Goal: Task Accomplishment & Management: Manage account settings

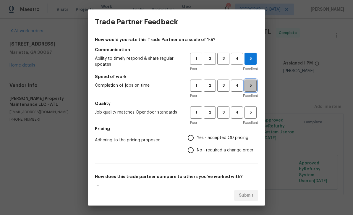
click at [255, 83] on span "5" at bounding box center [250, 85] width 11 height 7
click at [253, 107] on button "5" at bounding box center [251, 113] width 12 height 12
click at [195, 134] on input "Yes - accepted OD pricing" at bounding box center [191, 138] width 12 height 12
radio input "true"
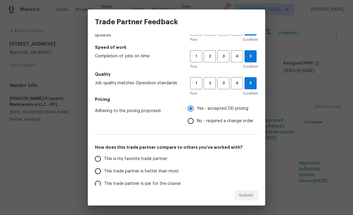
scroll to position [30, 0]
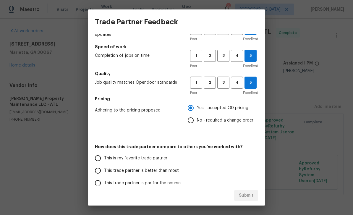
click at [99, 159] on input "This is my favorite trade partner" at bounding box center [98, 158] width 12 height 12
click at [252, 193] on span "Submit" at bounding box center [246, 195] width 15 height 7
radio input "true"
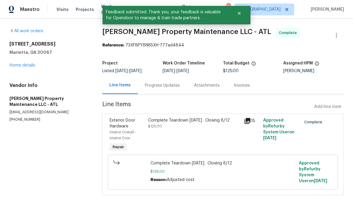
click at [20, 64] on link "Home details" at bounding box center [22, 65] width 26 height 4
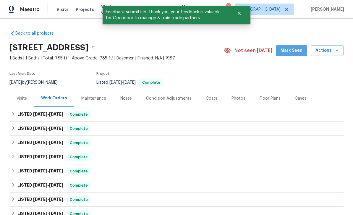
click at [296, 49] on span "Mark Seen" at bounding box center [292, 50] width 22 height 7
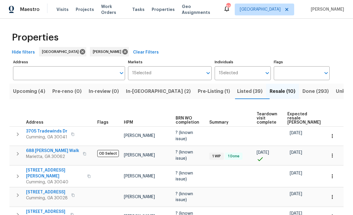
click at [237, 87] on span "Listed (39)" at bounding box center [249, 91] width 25 height 8
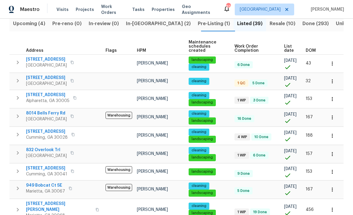
scroll to position [69, 0]
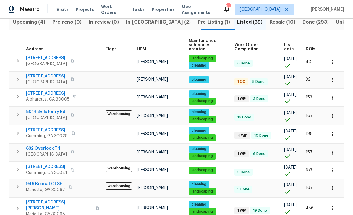
click at [40, 73] on span "6371 Hawthorne Ter" at bounding box center [46, 76] width 41 height 6
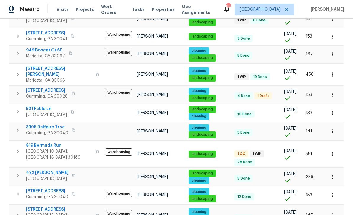
scroll to position [205, 0]
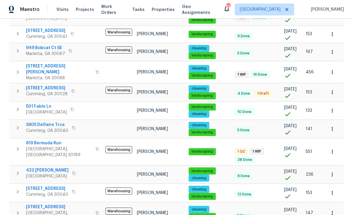
click at [44, 86] on span "5025 Skipping Stone Ct" at bounding box center [47, 88] width 42 height 6
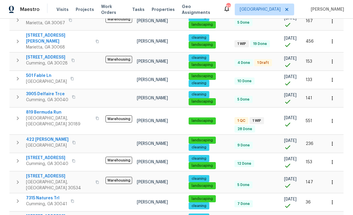
scroll to position [247, 0]
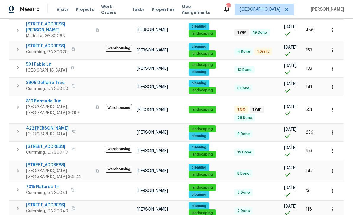
click at [41, 99] on span "819 Bermuda Run" at bounding box center [59, 101] width 66 height 6
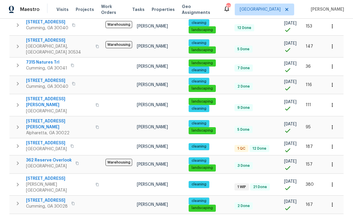
scroll to position [372, 0]
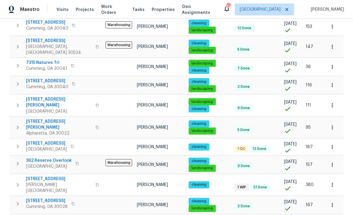
click at [42, 141] on span "6295 Windsor Trace Dr" at bounding box center [46, 144] width 41 height 6
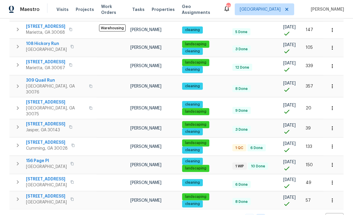
scroll to position [19, 0]
click at [43, 140] on span "[STREET_ADDRESS]" at bounding box center [47, 143] width 42 height 6
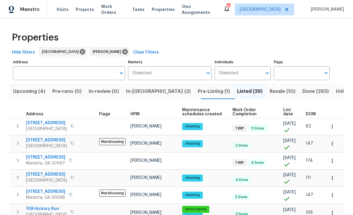
scroll to position [0, 0]
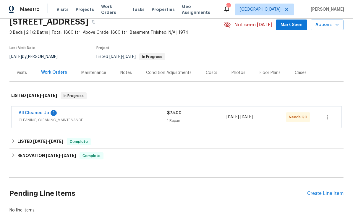
scroll to position [26, 0]
click at [30, 112] on link "All Cleaned Up" at bounding box center [34, 113] width 30 height 4
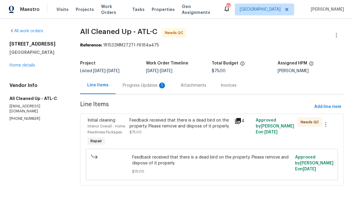
click at [136, 88] on div "Progress Updates 1" at bounding box center [145, 86] width 44 height 6
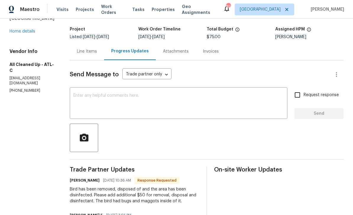
scroll to position [29, 0]
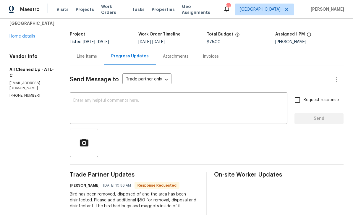
click at [83, 55] on div "Line Items" at bounding box center [87, 57] width 20 height 6
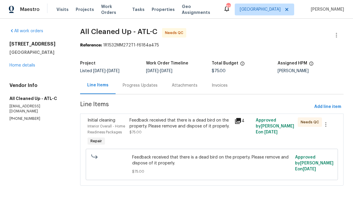
click at [100, 124] on div "Interior Overall - Home Readiness Packages" at bounding box center [107, 129] width 38 height 12
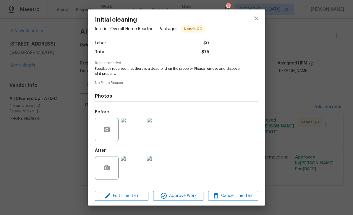
scroll to position [44, 0]
click at [137, 128] on img at bounding box center [133, 130] width 24 height 24
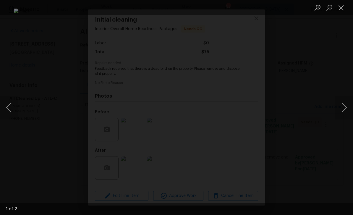
click at [344, 3] on button "Close lightbox" at bounding box center [342, 7] width 12 height 10
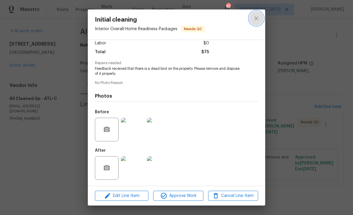
click at [257, 20] on icon "close" at bounding box center [256, 18] width 7 height 7
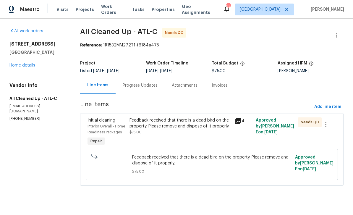
click at [100, 124] on div "Interior Overall - Home Readiness Packages" at bounding box center [107, 129] width 38 height 12
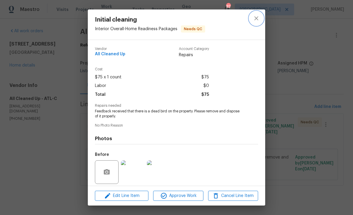
click at [258, 17] on icon "close" at bounding box center [257, 18] width 4 height 4
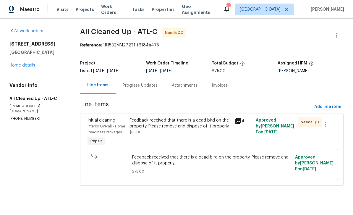
click at [99, 123] on div "Interior Overall - Home Readiness Packages" at bounding box center [107, 129] width 38 height 12
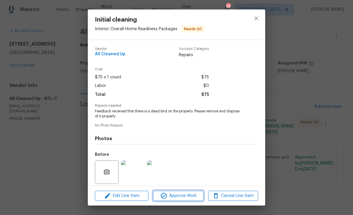
click at [191, 191] on button "Approve Work" at bounding box center [178, 196] width 50 height 10
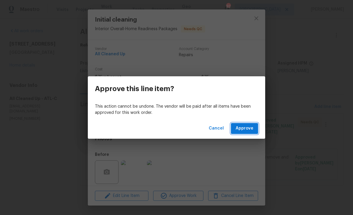
click at [250, 126] on span "Approve" at bounding box center [245, 128] width 18 height 7
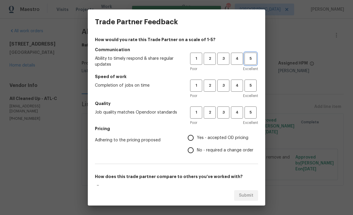
click at [253, 58] on span "5" at bounding box center [250, 58] width 11 height 7
click at [252, 86] on span "5" at bounding box center [250, 85] width 11 height 7
click at [255, 112] on span "5" at bounding box center [250, 112] width 11 height 7
click at [194, 138] on input "Yes - accepted OD pricing" at bounding box center [191, 138] width 12 height 12
radio input "true"
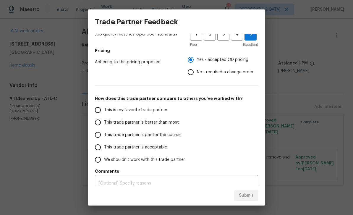
scroll to position [79, 0]
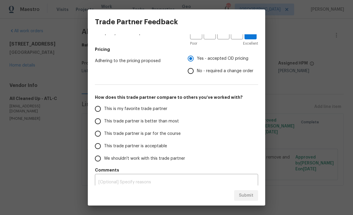
click at [98, 132] on input "This trade partner is par for the course" at bounding box center [98, 134] width 12 height 12
radio input "false"
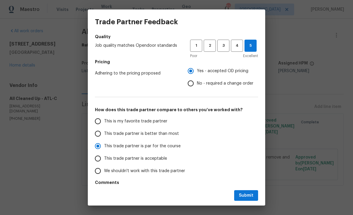
scroll to position [66, 0]
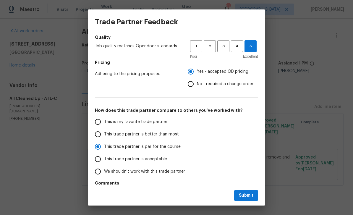
click at [193, 81] on input "No - required a change order" at bounding box center [191, 84] width 12 height 12
radio input "false"
radio input "true"
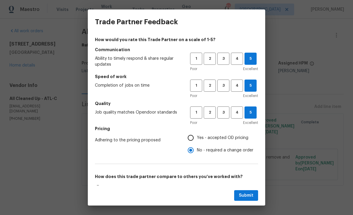
scroll to position [0, 0]
click at [247, 194] on span "Submit" at bounding box center [246, 195] width 15 height 7
radio input "false"
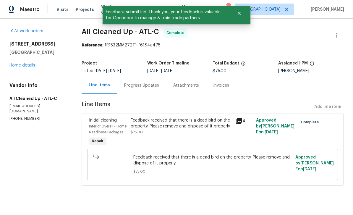
click at [21, 67] on link "Home details" at bounding box center [22, 65] width 26 height 4
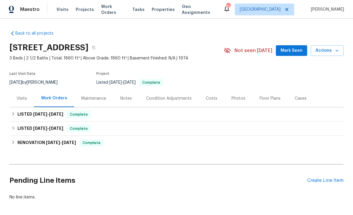
click at [293, 51] on span "Mark Seen" at bounding box center [292, 50] width 22 height 7
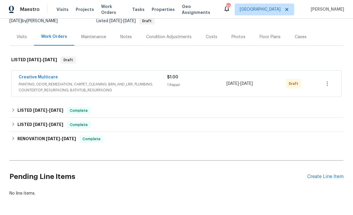
scroll to position [63, 0]
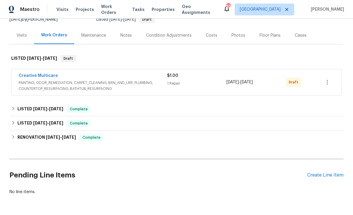
click at [33, 75] on link "Creative Multicare" at bounding box center [38, 76] width 39 height 4
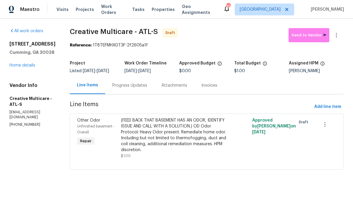
click at [17, 65] on link "Home details" at bounding box center [22, 65] width 26 height 4
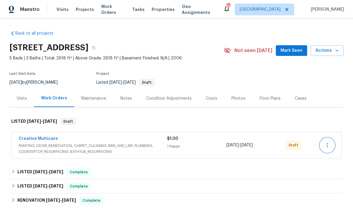
click at [329, 148] on icon "button" at bounding box center [327, 145] width 7 height 7
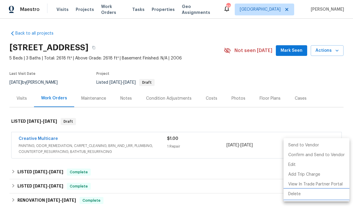
click at [301, 194] on li "Delete" at bounding box center [317, 194] width 66 height 10
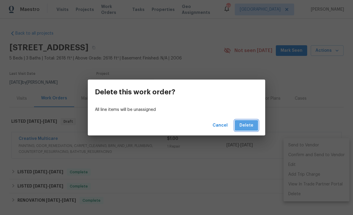
click at [250, 122] on span "Delete" at bounding box center [247, 125] width 14 height 7
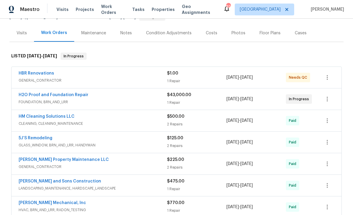
scroll to position [66, 0]
click at [33, 73] on link "HBR Renovations" at bounding box center [37, 73] width 36 height 4
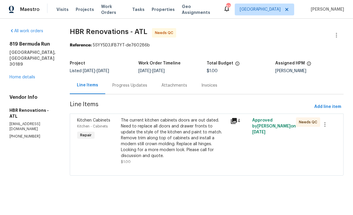
click at [123, 86] on div "Progress Updates" at bounding box center [129, 86] width 35 height 6
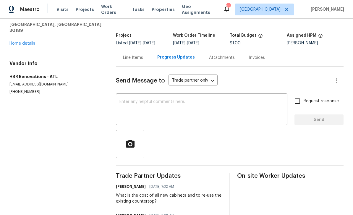
scroll to position [26, 0]
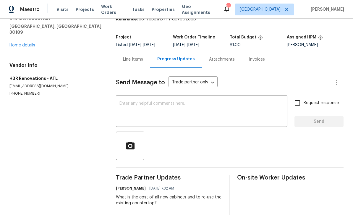
click at [126, 102] on textarea at bounding box center [202, 112] width 165 height 21
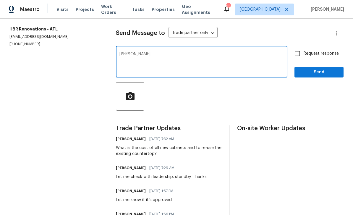
scroll to position [62, 0]
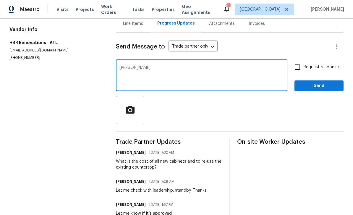
click at [141, 66] on textarea "[PERSON_NAME]" at bounding box center [202, 76] width 165 height 21
type textarea "[PERSON_NAME], can we get a break down of the cost . We need more that just a t…"
click at [298, 61] on input "Request response" at bounding box center [298, 67] width 12 height 12
checkbox input "true"
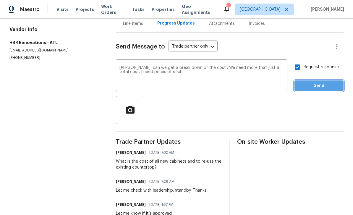
click at [320, 82] on span "Send" at bounding box center [320, 85] width 40 height 7
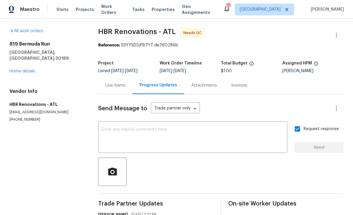
scroll to position [0, 0]
click at [21, 69] on link "Home details" at bounding box center [22, 71] width 26 height 4
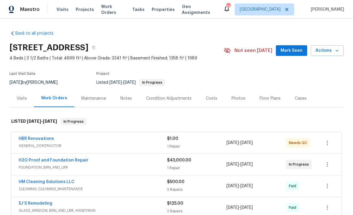
click at [294, 47] on span "Mark Seen" at bounding box center [292, 50] width 22 height 7
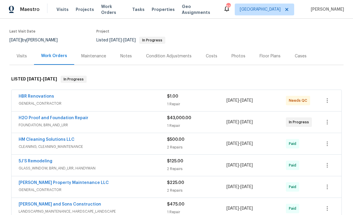
scroll to position [42, 0]
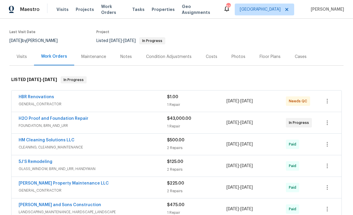
click at [30, 95] on link "HBR Renovations" at bounding box center [37, 97] width 36 height 4
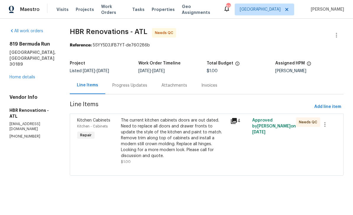
click at [19, 75] on link "Home details" at bounding box center [22, 77] width 26 height 4
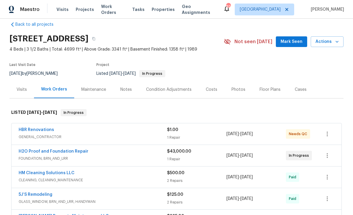
scroll to position [7, 0]
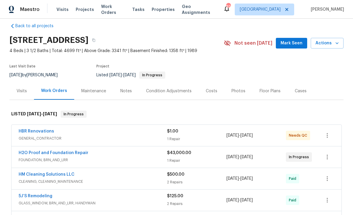
click at [295, 43] on span "Mark Seen" at bounding box center [292, 43] width 22 height 7
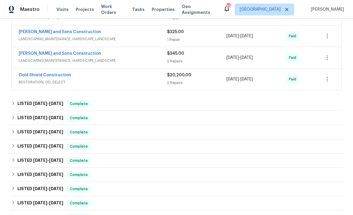
scroll to position [439, 0]
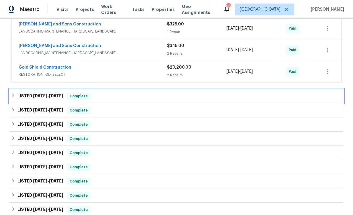
click at [40, 97] on span "[DATE]" at bounding box center [40, 96] width 14 height 4
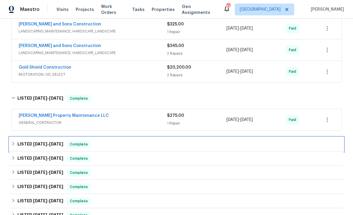
click at [37, 143] on span "[DATE]" at bounding box center [40, 144] width 14 height 4
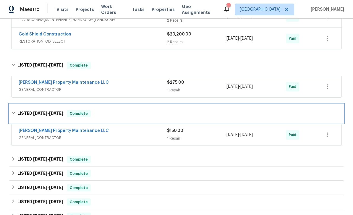
scroll to position [473, 0]
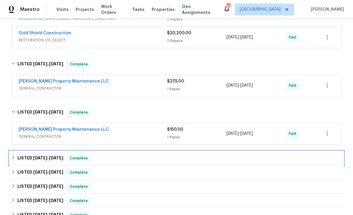
click at [36, 157] on span "[DATE]" at bounding box center [40, 158] width 14 height 4
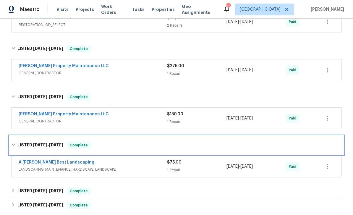
scroll to position [517, 0]
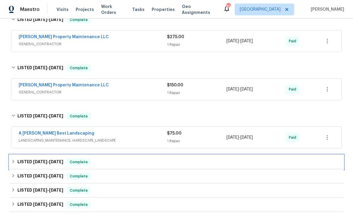
click at [33, 161] on span "[DATE]" at bounding box center [40, 162] width 14 height 4
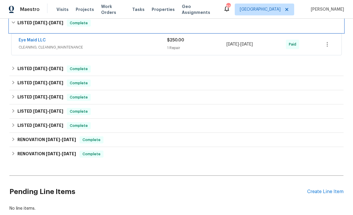
scroll to position [660, 0]
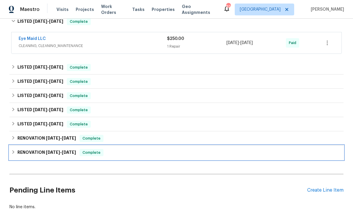
click at [36, 153] on h6 "RENOVATION [DATE] - [DATE]" at bounding box center [46, 152] width 59 height 7
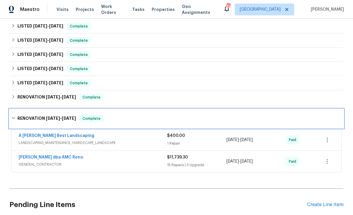
scroll to position [702, 0]
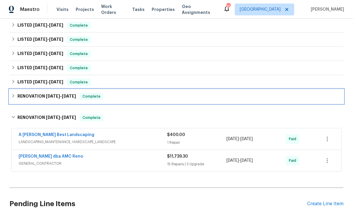
click at [29, 93] on div "RENOVATION [DATE] - [DATE] Complete" at bounding box center [176, 96] width 334 height 14
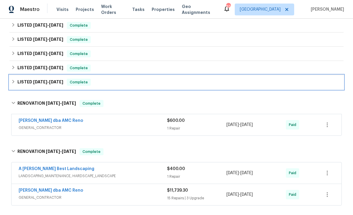
click at [30, 81] on h6 "LISTED [DATE] - [DATE]" at bounding box center [40, 82] width 46 height 7
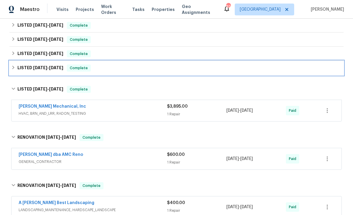
click at [26, 67] on h6 "LISTED [DATE] - [DATE]" at bounding box center [40, 68] width 46 height 7
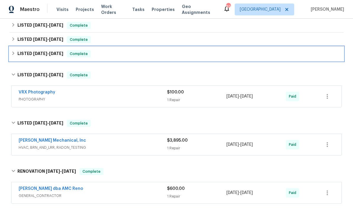
click at [22, 54] on h6 "LISTED [DATE] - [DATE]" at bounding box center [40, 53] width 46 height 7
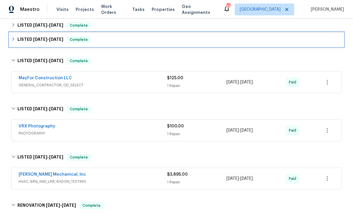
click at [21, 38] on h6 "LISTED [DATE] - [DATE]" at bounding box center [40, 39] width 46 height 7
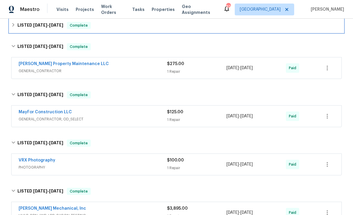
click at [22, 27] on h6 "LISTED [DATE] - [DATE]" at bounding box center [40, 25] width 46 height 7
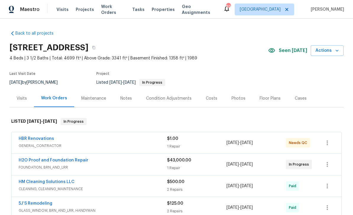
scroll to position [0, 0]
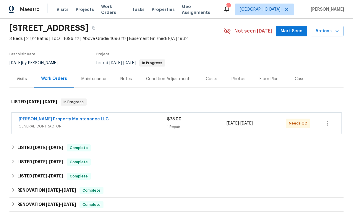
scroll to position [22, 0]
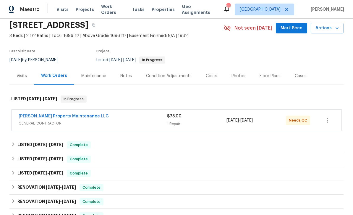
click at [35, 118] on link "[PERSON_NAME] Property Maintenance LLC" at bounding box center [64, 116] width 90 height 4
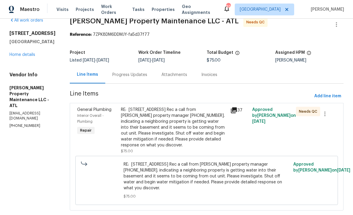
scroll to position [10, 0]
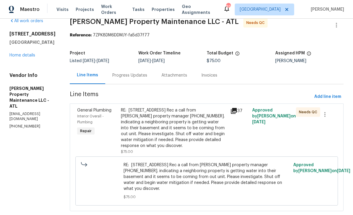
click at [83, 149] on div "General Plumbing Interior Overall - Plumbing Repair" at bounding box center [97, 131] width 44 height 51
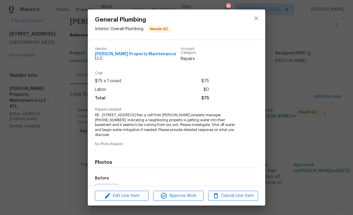
scroll to position [0, 0]
click at [256, 19] on icon "close" at bounding box center [257, 18] width 4 height 4
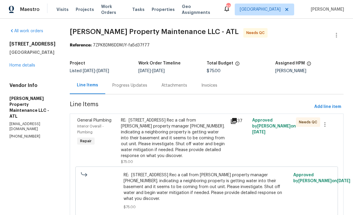
click at [123, 83] on div "Progress Updates" at bounding box center [129, 86] width 35 height 6
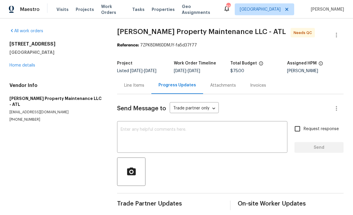
scroll to position [5, 0]
click at [132, 83] on div "Line Items" at bounding box center [134, 86] width 20 height 6
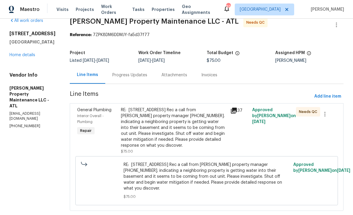
scroll to position [10, 0]
click at [81, 143] on div "General Plumbing Interior Overall - Plumbing Repair" at bounding box center [97, 131] width 44 height 51
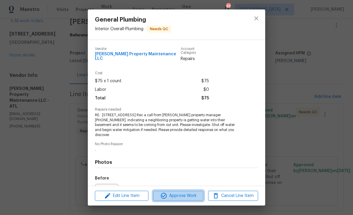
click at [189, 197] on span "Approve Work" at bounding box center [178, 195] width 46 height 7
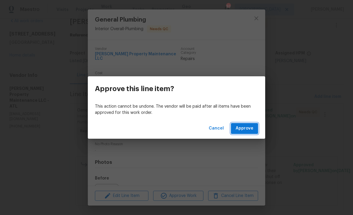
click at [247, 126] on span "Approve" at bounding box center [245, 128] width 18 height 7
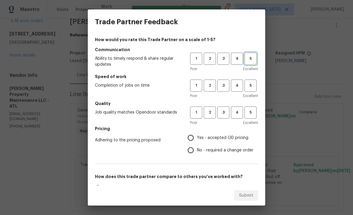
click at [251, 59] on span "5" at bounding box center [250, 58] width 11 height 7
click at [252, 82] on button "5" at bounding box center [251, 86] width 12 height 12
click at [255, 113] on span "5" at bounding box center [250, 112] width 11 height 7
click at [197, 136] on input "Yes - accepted OD pricing" at bounding box center [191, 138] width 12 height 12
radio input "true"
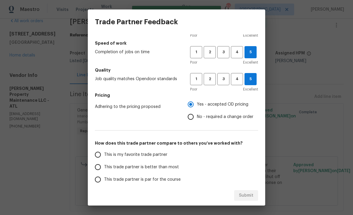
scroll to position [39, 0]
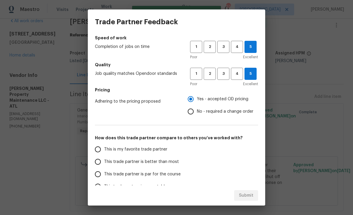
click at [100, 151] on input "This is my favorite trade partner" at bounding box center [98, 149] width 12 height 12
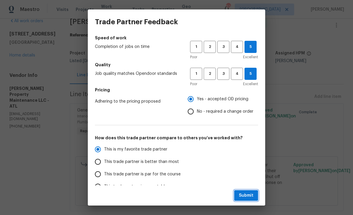
click at [249, 194] on span "Submit" at bounding box center [246, 195] width 15 height 7
radio input "true"
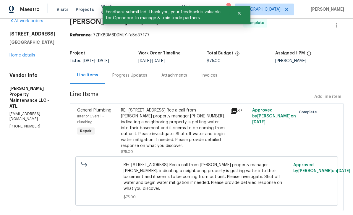
click at [22, 57] on link "Home details" at bounding box center [22, 55] width 26 height 4
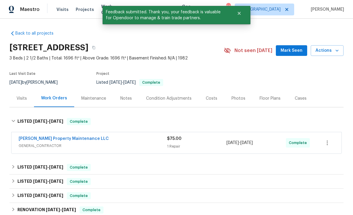
click at [291, 51] on span "Mark Seen" at bounding box center [292, 50] width 22 height 7
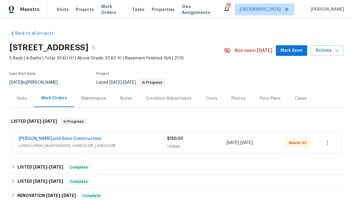
click at [36, 138] on link "[PERSON_NAME] and Sons Construction" at bounding box center [60, 139] width 83 height 4
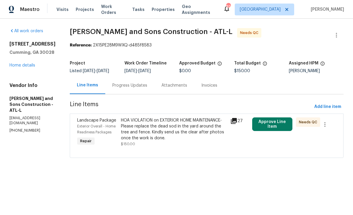
click at [83, 128] on div "Exterior Overall - Home Readiness Packages" at bounding box center [97, 129] width 40 height 12
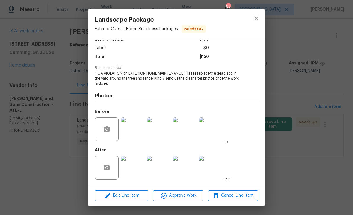
scroll to position [39, 0]
click at [139, 128] on img at bounding box center [133, 130] width 24 height 24
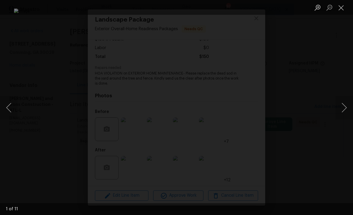
click at [342, 8] on button "Close lightbox" at bounding box center [342, 7] width 12 height 10
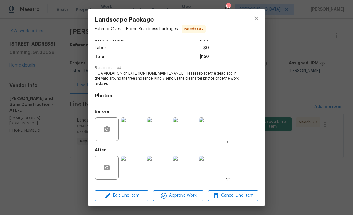
click at [134, 170] on img at bounding box center [133, 168] width 24 height 24
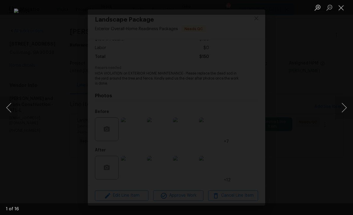
click at [343, 106] on button "Next image" at bounding box center [345, 108] width 18 height 24
click at [343, 105] on button "Next image" at bounding box center [345, 108] width 18 height 24
click at [344, 106] on button "Next image" at bounding box center [345, 108] width 18 height 24
click at [345, 105] on button "Next image" at bounding box center [345, 108] width 18 height 24
click at [345, 104] on button "Next image" at bounding box center [345, 108] width 18 height 24
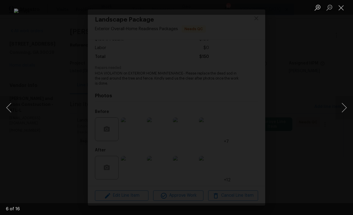
click at [346, 104] on button "Next image" at bounding box center [345, 108] width 18 height 24
click at [345, 107] on button "Next image" at bounding box center [345, 108] width 18 height 24
click at [346, 106] on button "Next image" at bounding box center [345, 108] width 18 height 24
click at [346, 105] on button "Next image" at bounding box center [345, 108] width 18 height 24
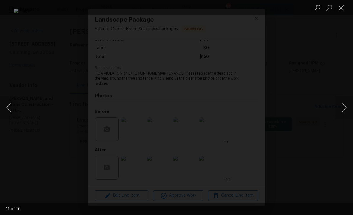
click at [346, 105] on button "Next image" at bounding box center [345, 108] width 18 height 24
click at [346, 106] on button "Next image" at bounding box center [345, 108] width 18 height 24
click at [343, 8] on button "Close lightbox" at bounding box center [342, 7] width 12 height 10
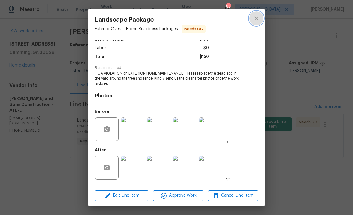
click at [259, 23] on button "close" at bounding box center [257, 18] width 14 height 14
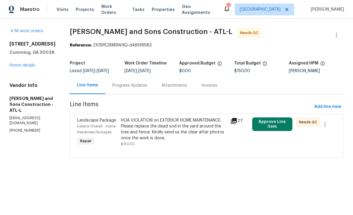
click at [125, 93] on div "Progress Updates" at bounding box center [129, 85] width 49 height 17
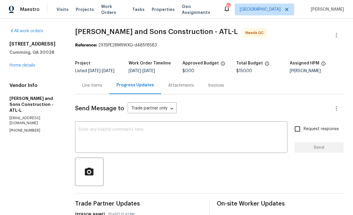
click at [96, 87] on div "Line Items" at bounding box center [92, 86] width 20 height 6
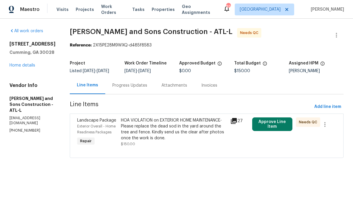
click at [91, 131] on span "Exterior Overall - Home Readiness Packages" at bounding box center [96, 129] width 38 height 9
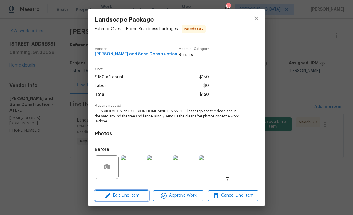
click at [117, 195] on span "Edit Line Item" at bounding box center [122, 195] width 50 height 7
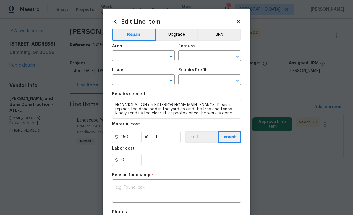
type input "Exterior Overall"
type input "Home Readiness Packages"
type input "Landscape Package"
type input "Initial landscaping package $70.00"
click at [131, 138] on input "150" at bounding box center [127, 137] width 30 height 12
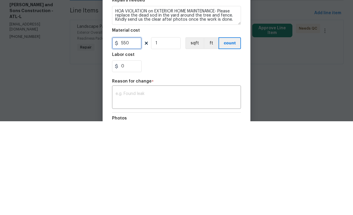
type input "550"
click at [156, 154] on div "0" at bounding box center [176, 160] width 129 height 12
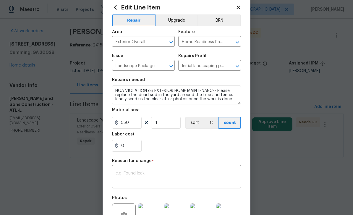
scroll to position [19, 0]
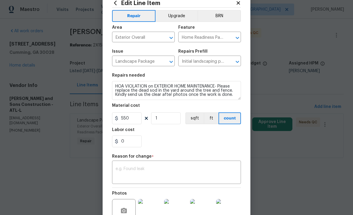
click at [121, 170] on textarea at bounding box center [177, 173] width 122 height 12
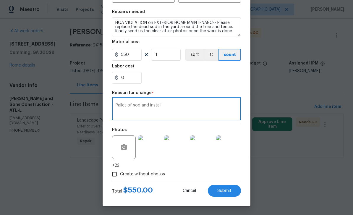
scroll to position [83, 0]
type textarea "Pallet of sod and install"
click at [228, 191] on span "Submit" at bounding box center [225, 191] width 14 height 4
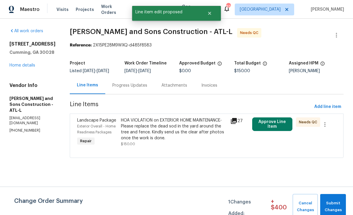
scroll to position [0, 0]
click at [123, 88] on div "Progress Updates" at bounding box center [129, 86] width 35 height 6
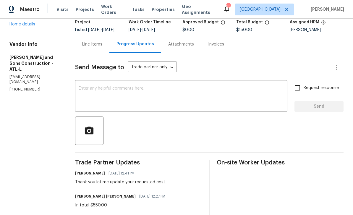
scroll to position [30, 0]
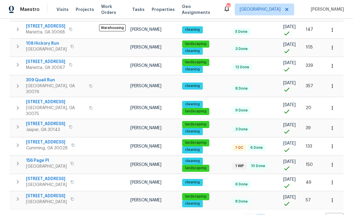
scroll to position [165, 0]
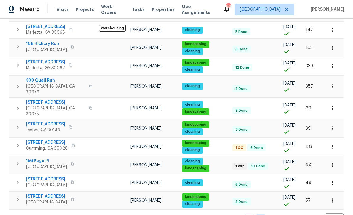
click at [49, 144] on span "[STREET_ADDRESS]" at bounding box center [47, 143] width 42 height 6
click at [253, 214] on link "1" at bounding box center [249, 218] width 9 height 9
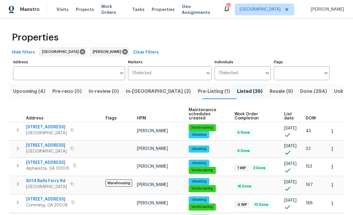
click at [29, 72] on input "Address" at bounding box center [64, 73] width 103 height 14
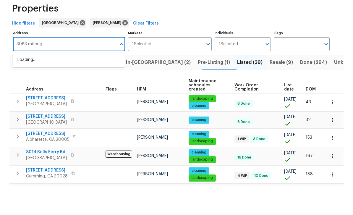
type input "3083 milledge"
click at [46, 84] on li "3083 Milledge Gate Ct SE Marietta GA 30067" at bounding box center [69, 89] width 112 height 10
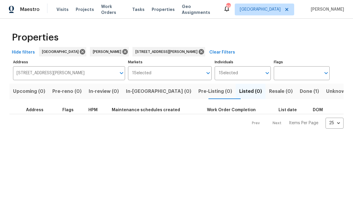
click at [300, 90] on span "Done (1)" at bounding box center [309, 91] width 19 height 8
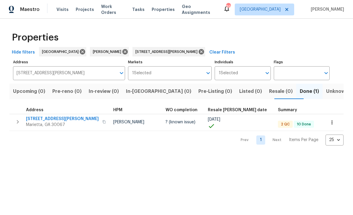
click at [41, 119] on span "[STREET_ADDRESS][PERSON_NAME]" at bounding box center [62, 119] width 73 height 6
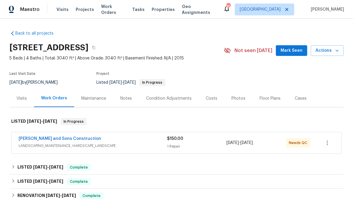
click at [35, 141] on link "[PERSON_NAME] and Sons Construction" at bounding box center [60, 139] width 83 height 4
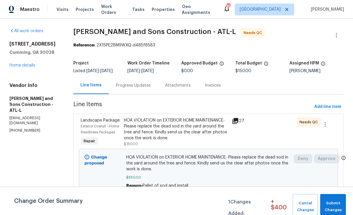
scroll to position [7, 0]
click at [335, 205] on span "Submit Changes" at bounding box center [334, 207] width 20 height 14
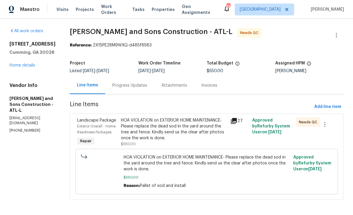
click at [90, 125] on span "Exterior Overall - Home Readiness Packages" at bounding box center [96, 129] width 38 height 9
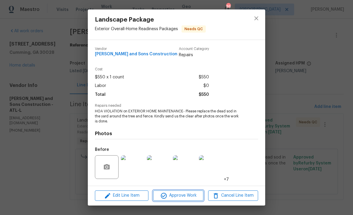
click at [185, 196] on span "Approve Work" at bounding box center [178, 195] width 46 height 7
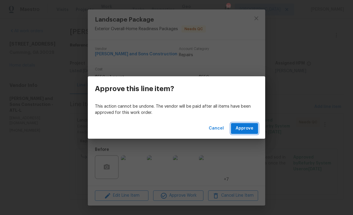
click at [247, 131] on span "Approve" at bounding box center [245, 128] width 18 height 7
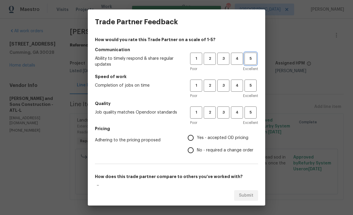
click at [251, 57] on span "5" at bounding box center [250, 58] width 11 height 7
click at [251, 84] on span "5" at bounding box center [250, 85] width 11 height 7
click at [254, 107] on button "5" at bounding box center [251, 113] width 12 height 12
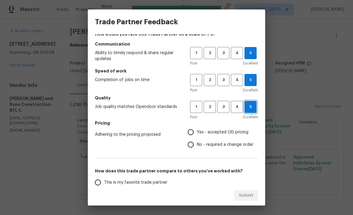
scroll to position [17, 0]
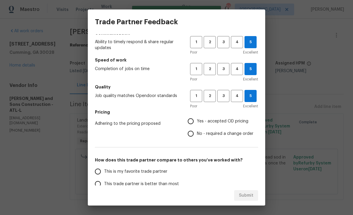
click at [195, 122] on input "Yes - accepted OD pricing" at bounding box center [191, 121] width 12 height 12
radio input "true"
click at [98, 175] on input "This is my favorite trade partner" at bounding box center [98, 171] width 12 height 12
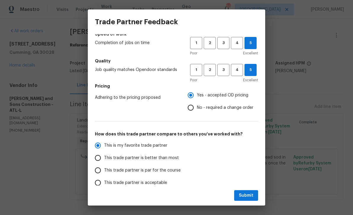
scroll to position [48, 0]
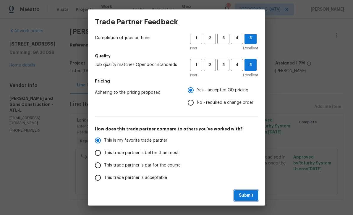
click at [247, 195] on span "Submit" at bounding box center [246, 195] width 15 height 7
radio input "true"
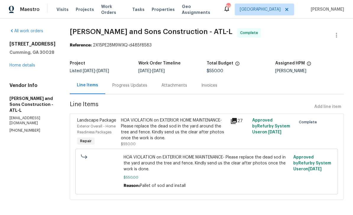
radio input "false"
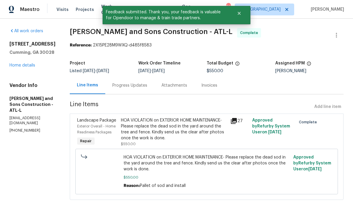
click at [20, 67] on link "Home details" at bounding box center [22, 65] width 26 height 4
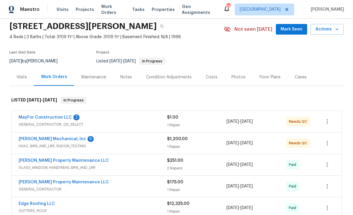
scroll to position [24, 0]
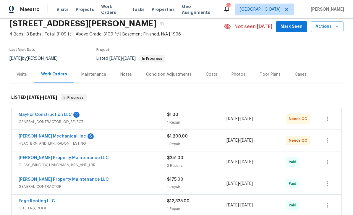
click at [37, 138] on link "[PERSON_NAME] Mechanical, Inc" at bounding box center [52, 136] width 67 height 4
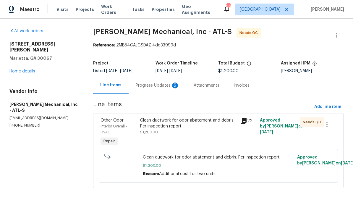
click at [142, 86] on div "Progress Updates 6" at bounding box center [158, 86] width 44 height 6
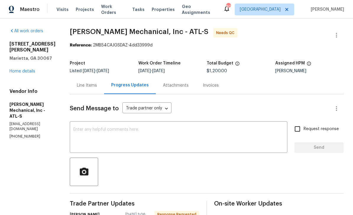
click at [96, 85] on div "Line Items" at bounding box center [87, 86] width 20 height 6
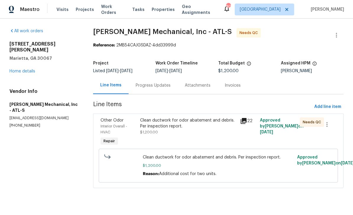
click at [104, 125] on span "Interior Overall - HVAC" at bounding box center [114, 129] width 27 height 9
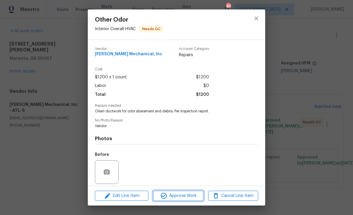
click at [186, 195] on span "Approve Work" at bounding box center [178, 195] width 46 height 7
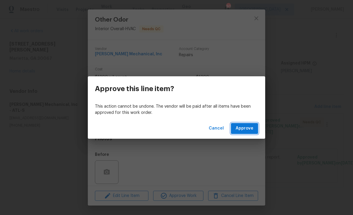
click at [248, 127] on span "Approve" at bounding box center [245, 128] width 18 height 7
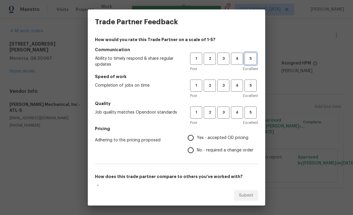
click at [253, 57] on span "5" at bounding box center [250, 58] width 11 height 7
click at [251, 86] on span "5" at bounding box center [250, 85] width 11 height 7
click at [256, 118] on button "5" at bounding box center [251, 113] width 12 height 12
click at [191, 135] on input "Yes - accepted OD pricing" at bounding box center [191, 138] width 12 height 12
radio input "true"
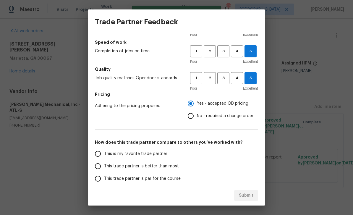
scroll to position [37, 0]
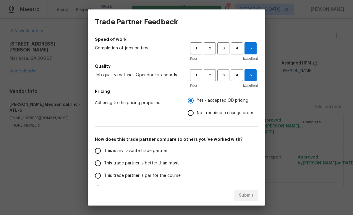
click at [100, 155] on input "This is my favorite trade partner" at bounding box center [98, 151] width 12 height 12
radio input "false"
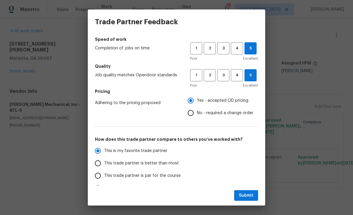
click at [193, 113] on input "No - required a change order" at bounding box center [191, 113] width 12 height 12
radio input "false"
radio input "true"
click at [101, 164] on input "This trade partner is better than most" at bounding box center [98, 163] width 12 height 12
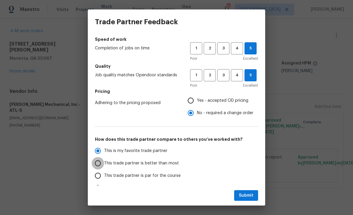
radio input "true"
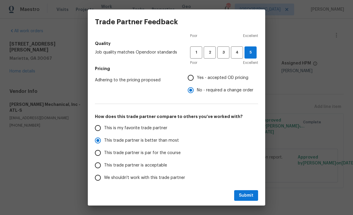
scroll to position [62, 0]
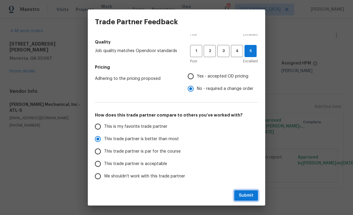
click at [251, 194] on span "Submit" at bounding box center [246, 195] width 15 height 7
radio input "true"
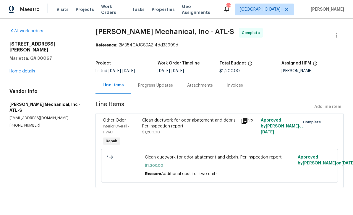
radio input "false"
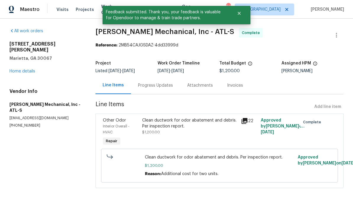
click at [20, 69] on link "Home details" at bounding box center [22, 71] width 26 height 4
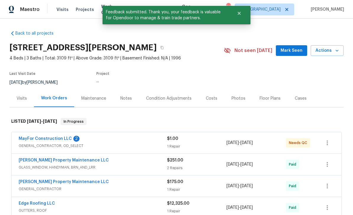
click at [40, 138] on link "MayFor Construction LLC" at bounding box center [45, 139] width 53 height 4
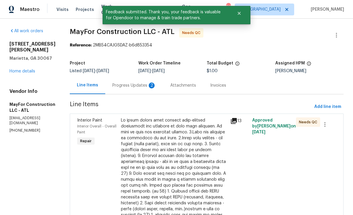
click at [133, 84] on div "Progress Updates 2" at bounding box center [134, 86] width 44 height 6
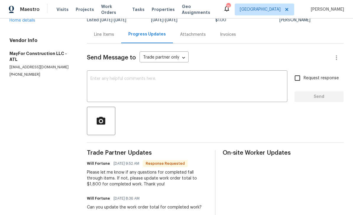
scroll to position [46, 0]
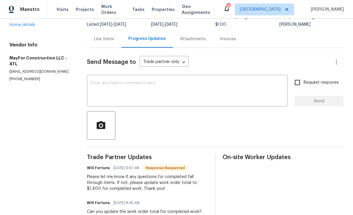
click at [104, 39] on div "Line Items" at bounding box center [104, 39] width 20 height 6
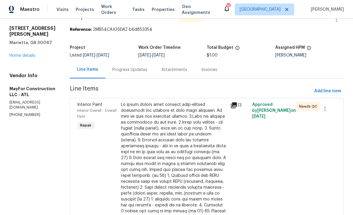
scroll to position [35, 0]
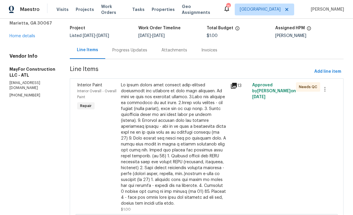
click at [99, 86] on span "Interior Paint" at bounding box center [89, 85] width 25 height 4
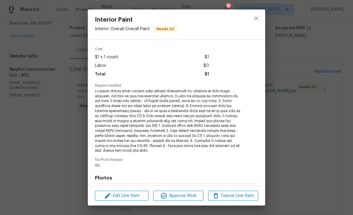
scroll to position [36, 0]
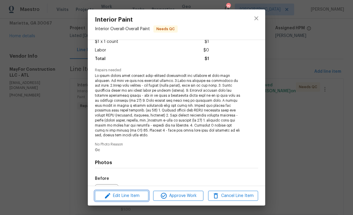
click at [124, 196] on span "Edit Line Item" at bounding box center [122, 195] width 50 height 7
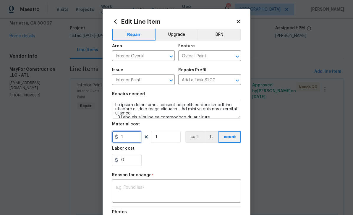
click at [128, 138] on input "1" at bounding box center [127, 137] width 30 height 12
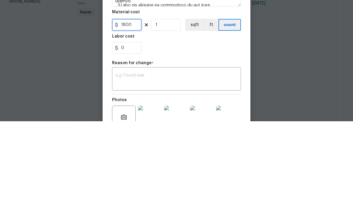
scroll to position [20, 0]
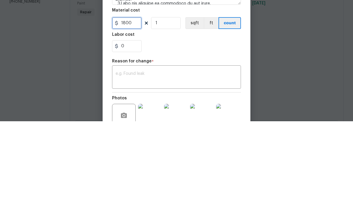
type input "1800"
click at [131, 161] on div "x ​" at bounding box center [176, 172] width 129 height 22
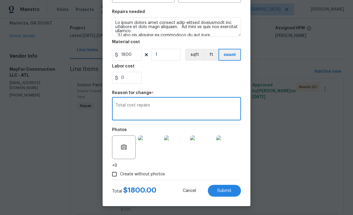
scroll to position [83, 0]
type textarea "Total cost repairs"
click at [230, 190] on span "Submit" at bounding box center [225, 191] width 14 height 4
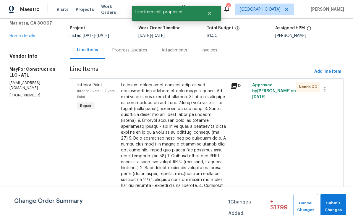
scroll to position [0, 0]
click at [337, 206] on span "Submit Changes" at bounding box center [334, 207] width 20 height 14
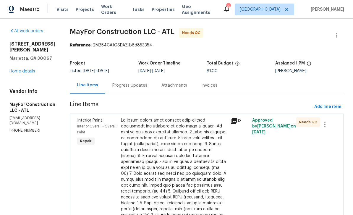
click at [18, 71] on link "Home details" at bounding box center [22, 71] width 26 height 4
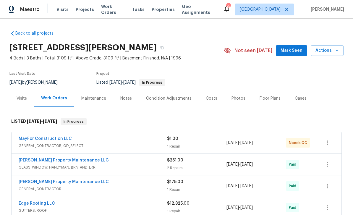
click at [291, 49] on span "Mark Seen" at bounding box center [292, 50] width 22 height 7
click at [46, 139] on link "MayFor Construction LLC" at bounding box center [45, 139] width 53 height 4
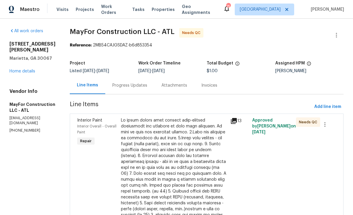
click at [17, 70] on link "Home details" at bounding box center [22, 71] width 26 height 4
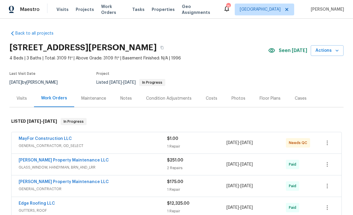
click at [36, 139] on link "MayFor Construction LLC" at bounding box center [45, 139] width 53 height 4
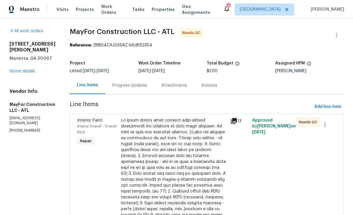
click at [19, 71] on link "Home details" at bounding box center [22, 71] width 26 height 4
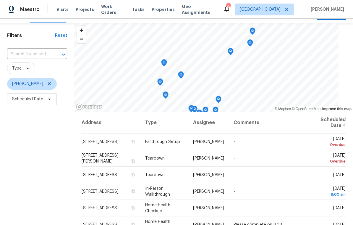
scroll to position [26, 0]
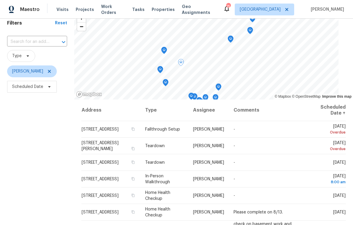
click at [0, 0] on icon at bounding box center [0, 0] width 0 height 0
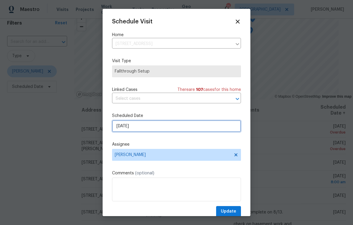
click at [224, 127] on input "8/9/2025" at bounding box center [176, 126] width 129 height 12
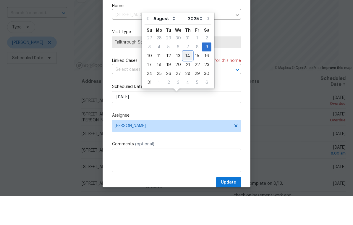
click at [188, 81] on div "14" at bounding box center [187, 85] width 9 height 8
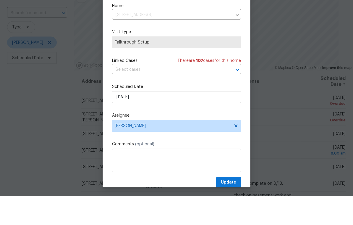
type input "8/14/2025"
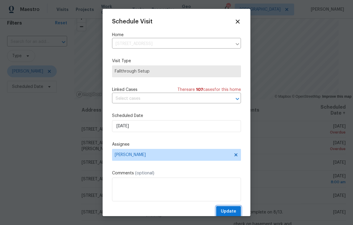
click at [234, 210] on span "Update" at bounding box center [228, 211] width 15 height 7
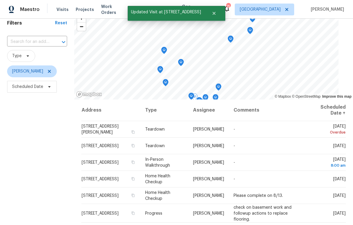
click at [0, 0] on icon at bounding box center [0, 0] width 0 height 0
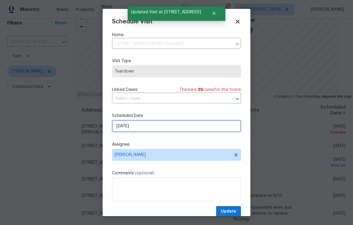
click at [220, 128] on input "8/10/2025" at bounding box center [176, 126] width 129 height 12
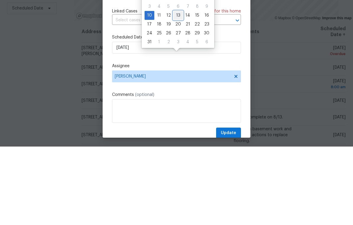
click at [178, 90] on div "13" at bounding box center [178, 94] width 10 height 8
type input "8/13/2025"
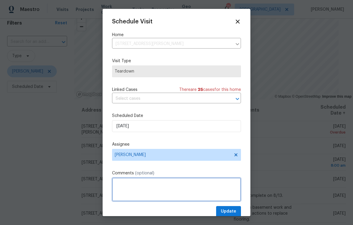
click at [196, 184] on textarea at bounding box center [176, 190] width 129 height 24
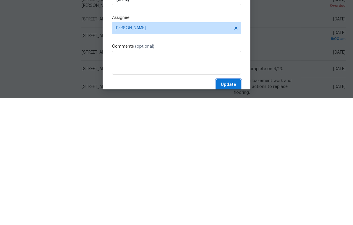
click at [231, 206] on button "Update" at bounding box center [228, 211] width 25 height 11
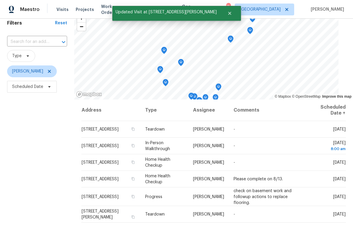
click at [0, 0] on icon at bounding box center [0, 0] width 0 height 0
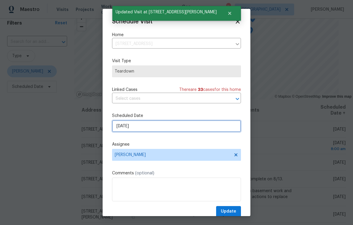
click at [228, 129] on input "8/12/2025" at bounding box center [176, 126] width 129 height 12
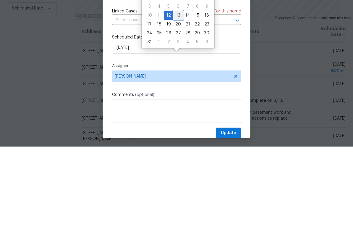
click at [178, 90] on div "13" at bounding box center [178, 94] width 10 height 8
type input "8/13/2025"
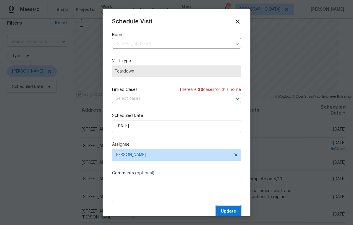
click at [233, 208] on button "Update" at bounding box center [228, 211] width 25 height 11
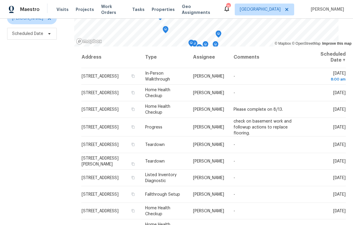
scroll to position [78, 0]
click at [0, 0] on icon at bounding box center [0, 0] width 0 height 0
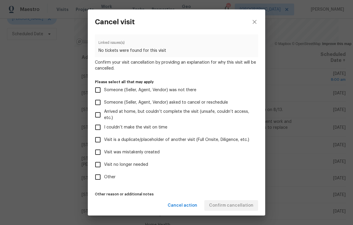
scroll to position [20, 0]
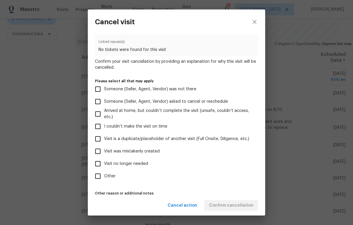
click at [97, 164] on input "Visit no longer needed" at bounding box center [98, 163] width 12 height 12
checkbox input "true"
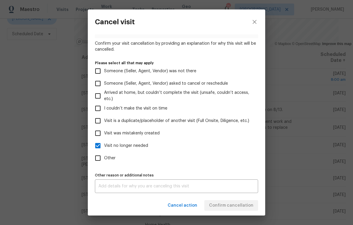
scroll to position [39, 0]
click at [229, 186] on textarea at bounding box center [177, 186] width 156 height 4
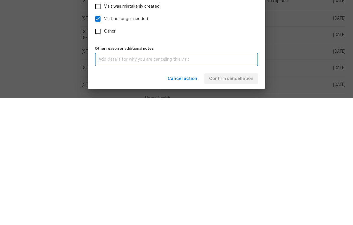
click at [100, 152] on input "Other" at bounding box center [98, 158] width 12 height 12
checkbox input "true"
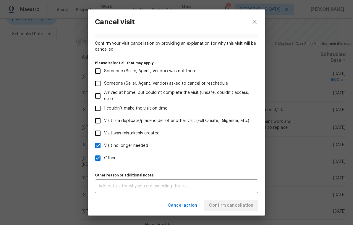
click at [109, 186] on textarea at bounding box center [177, 186] width 156 height 4
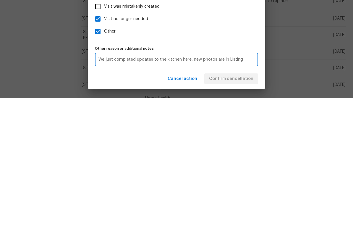
type textarea "We just completed updates to the kitchen here, new photos are in Listing"
click at [244, 41] on div "Visit type Listed Inventory Diagnostic Scheduled date 8/13/2025 Linked issues(s…" at bounding box center [176, 96] width 163 height 194
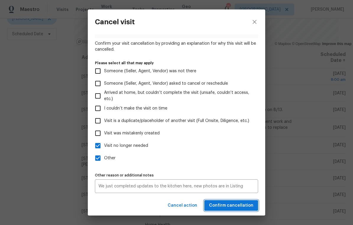
click at [240, 205] on span "Confirm cancellation" at bounding box center [231, 205] width 44 height 7
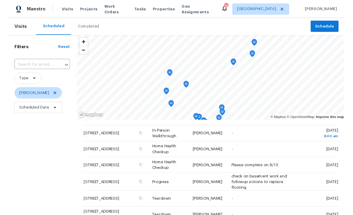
scroll to position [17, 0]
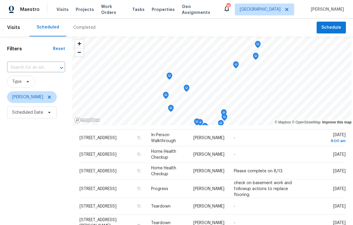
click at [58, 159] on div "Filters Reset ​ Type Tyler Payne Scheduled Date" at bounding box center [36, 170] width 72 height 269
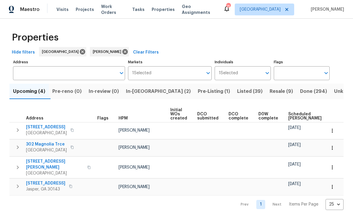
click at [144, 89] on span "In-[GEOGRAPHIC_DATA] (2)" at bounding box center [158, 91] width 65 height 8
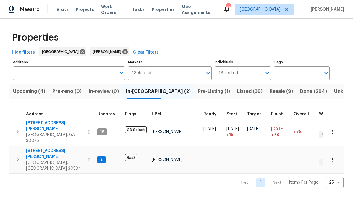
click at [40, 148] on span "[STREET_ADDRESS][PERSON_NAME]" at bounding box center [55, 154] width 58 height 12
click at [41, 148] on span "[STREET_ADDRESS][PERSON_NAME]" at bounding box center [55, 154] width 58 height 12
click at [194, 87] on button "Pre-Listing (1)" at bounding box center [213, 91] width 39 height 15
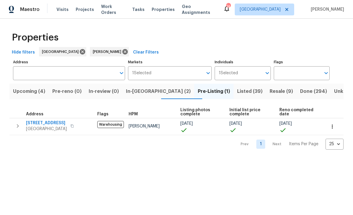
click at [67, 93] on span "Pre-reno (0)" at bounding box center [66, 91] width 29 height 8
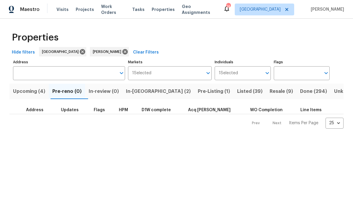
click at [28, 91] on span "Upcoming (4)" at bounding box center [29, 91] width 32 height 8
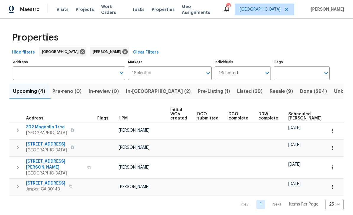
click at [34, 181] on span "[STREET_ADDRESS]" at bounding box center [45, 184] width 39 height 6
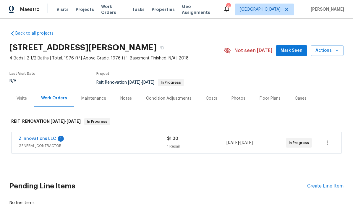
click at [32, 139] on link "Z Innovations LLC" at bounding box center [38, 139] width 38 height 4
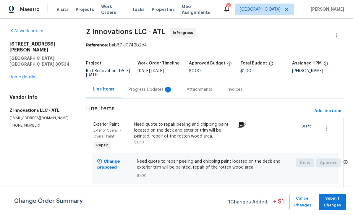
click at [142, 86] on div "Progress Updates 1" at bounding box center [151, 89] width 58 height 17
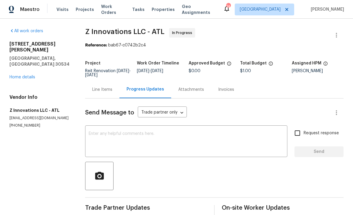
click at [22, 75] on link "Home details" at bounding box center [22, 77] width 26 height 4
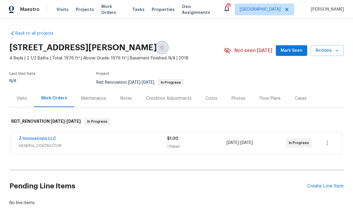
click at [164, 47] on icon "button" at bounding box center [162, 48] width 4 height 4
click at [292, 50] on span "Mark Seen" at bounding box center [292, 50] width 22 height 7
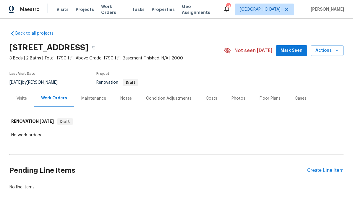
click at [19, 97] on div "Visits" at bounding box center [22, 99] width 10 height 6
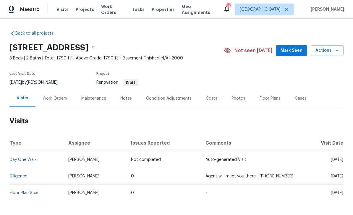
click at [148, 38] on div "Back to all projects 78 Blue Pine Ct, Jasper, GA 30143 3 Beds | 2 Baths | Total…" at bounding box center [176, 116] width 334 height 180
click at [149, 38] on div "Back to all projects 78 Blue Pine Ct, Jasper, GA 30143 3 Beds | 2 Baths | Total…" at bounding box center [176, 116] width 334 height 180
click at [147, 39] on div "Back to all projects 78 Blue Pine Ct, Jasper, GA 30143 3 Beds | 2 Baths | Total…" at bounding box center [176, 116] width 334 height 180
click at [210, 91] on div "Costs" at bounding box center [212, 98] width 26 height 17
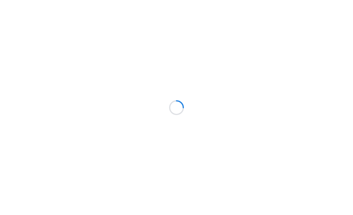
click at [220, 92] on div at bounding box center [176, 107] width 353 height 215
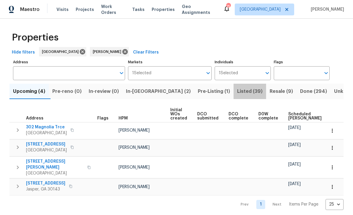
click at [237, 89] on span "Listed (39)" at bounding box center [249, 91] width 25 height 8
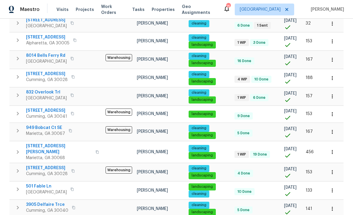
scroll to position [125, 0]
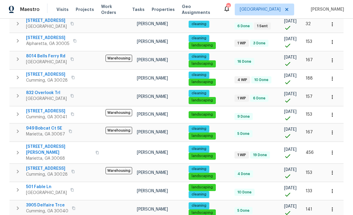
click at [42, 75] on span "[STREET_ADDRESS]" at bounding box center [47, 75] width 42 height 6
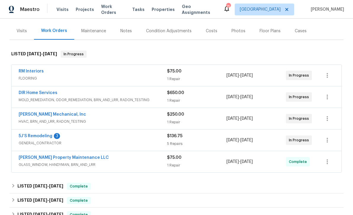
scroll to position [71, 0]
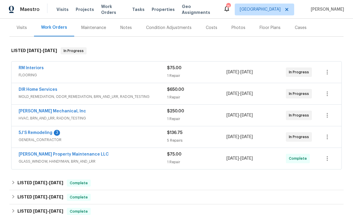
click at [32, 135] on link "5J’S Remodeling" at bounding box center [36, 133] width 34 height 4
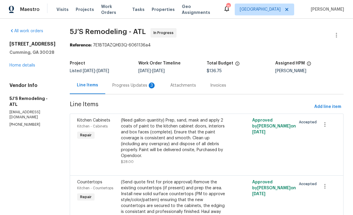
click at [125, 85] on div "Progress Updates 3" at bounding box center [134, 86] width 44 height 6
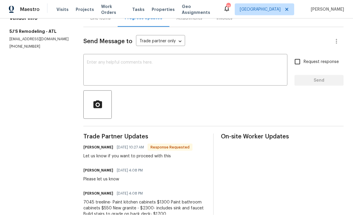
scroll to position [19, 0]
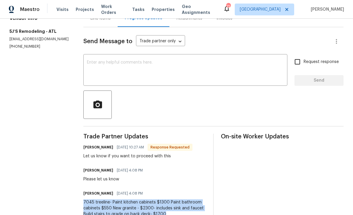
copy div "7045 treeline- Paint kitchen cabinets $1300 Paint bathroom cabinets $550 New gr…"
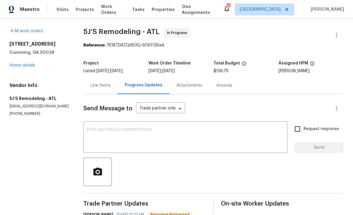
scroll to position [0, 0]
click at [19, 63] on link "Home details" at bounding box center [22, 65] width 26 height 4
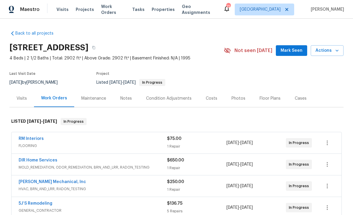
click at [35, 180] on link "[PERSON_NAME] Mechanical, Inc" at bounding box center [52, 182] width 67 height 4
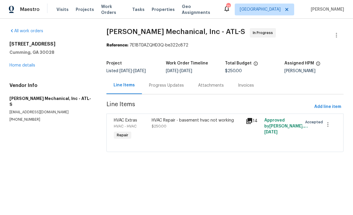
click at [160, 86] on div "Progress Updates" at bounding box center [166, 86] width 35 height 6
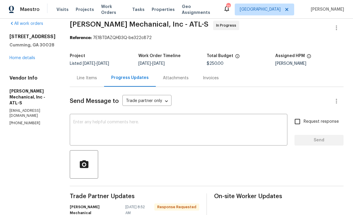
scroll to position [7, 0]
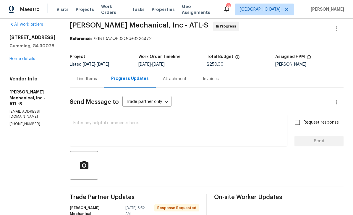
click at [20, 59] on link "Home details" at bounding box center [22, 59] width 26 height 4
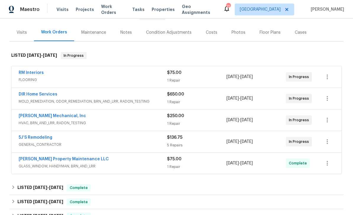
scroll to position [65, 0]
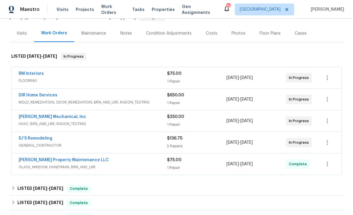
click at [31, 72] on link "RM Interiors" at bounding box center [31, 74] width 25 height 4
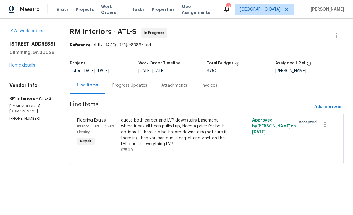
click at [123, 83] on div "Progress Updates" at bounding box center [129, 86] width 35 height 6
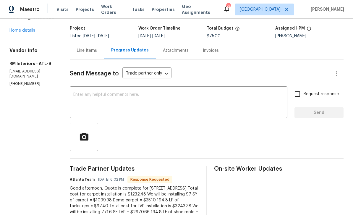
scroll to position [31, 0]
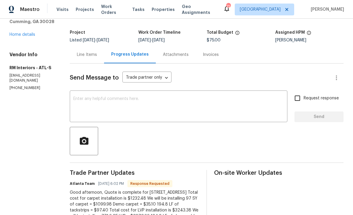
click at [82, 52] on div "Line Items" at bounding box center [87, 55] width 20 height 6
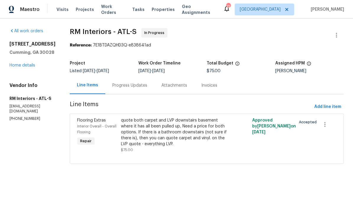
click at [20, 67] on link "Home details" at bounding box center [22, 65] width 26 height 4
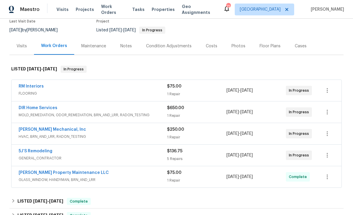
scroll to position [54, 0]
